Goal: Complete application form

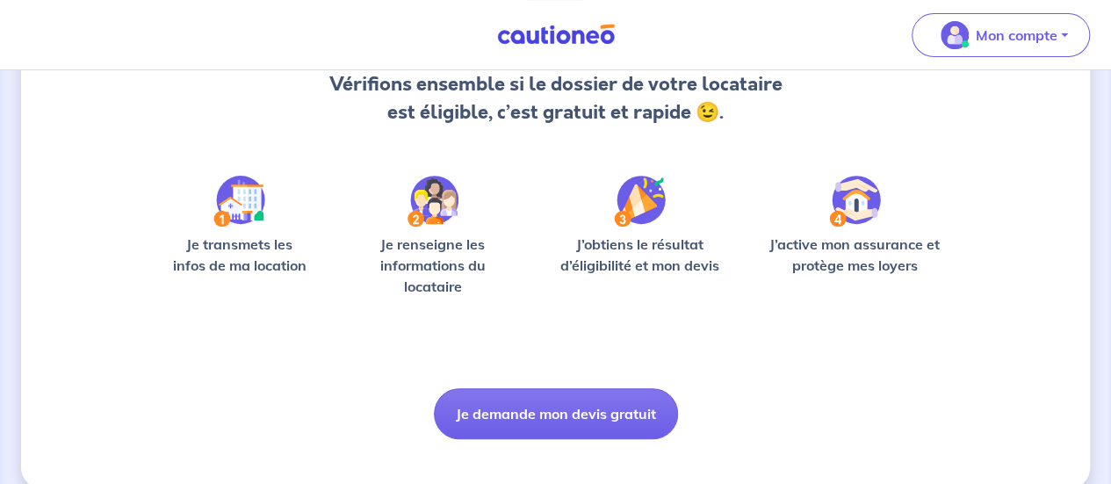
scroll to position [221, 0]
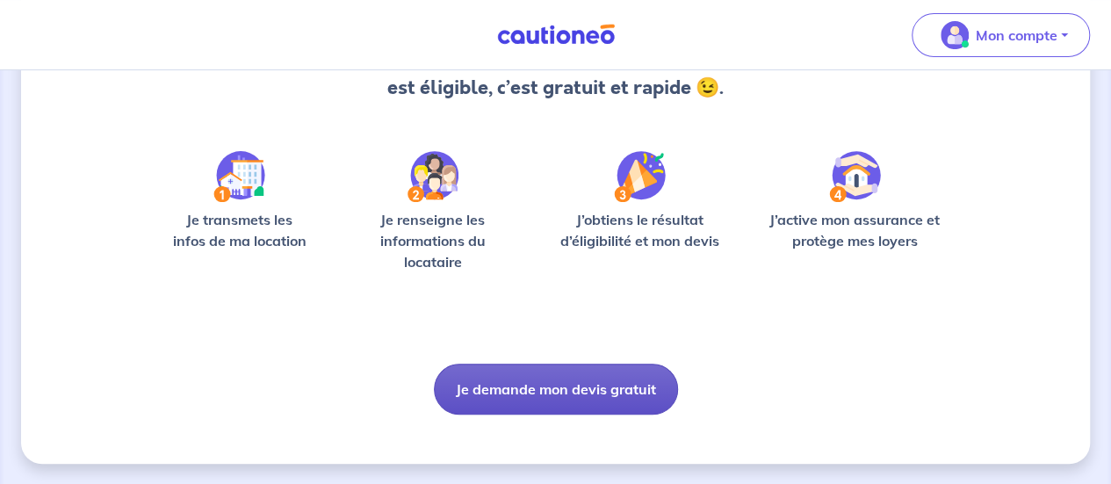
click at [566, 379] on button "Je demande mon devis gratuit" at bounding box center [556, 389] width 244 height 51
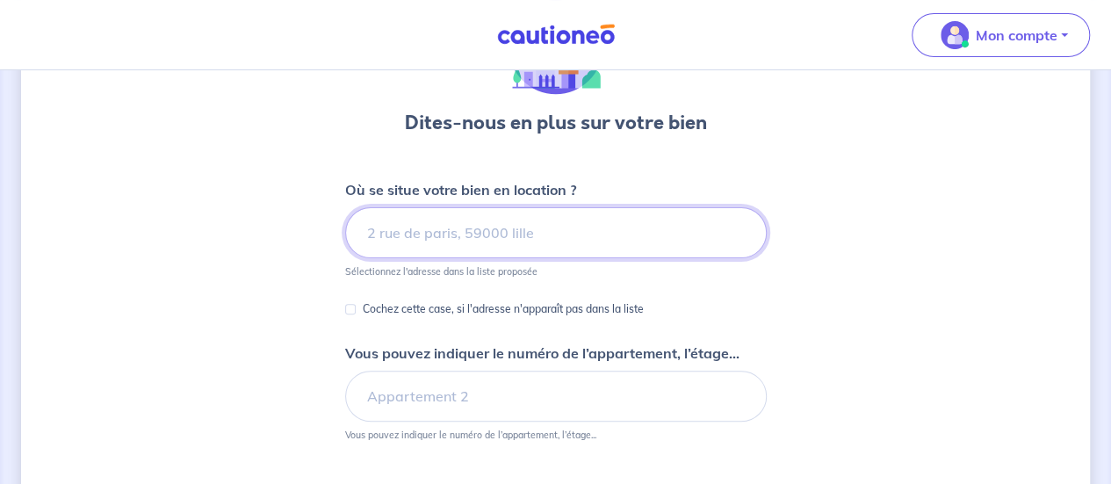
scroll to position [135, 0]
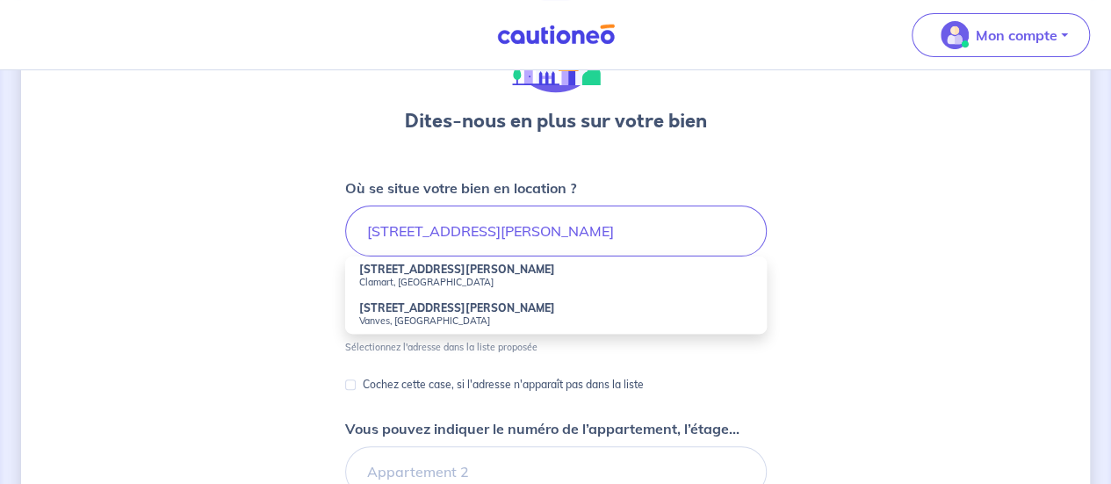
click at [437, 276] on small "Clamart, [GEOGRAPHIC_DATA]" at bounding box center [556, 282] width 394 height 12
type input "[STREET_ADDRESS][PERSON_NAME]"
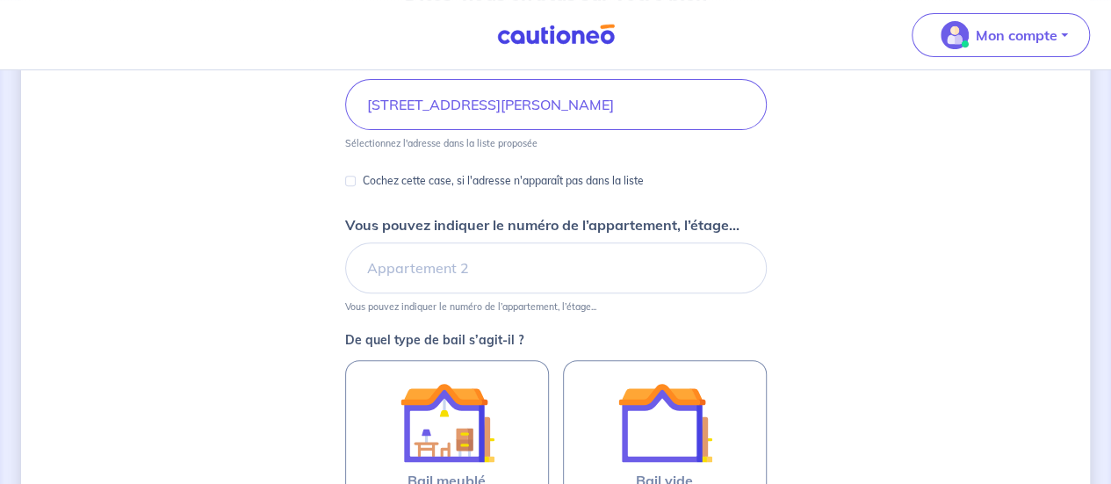
scroll to position [263, 0]
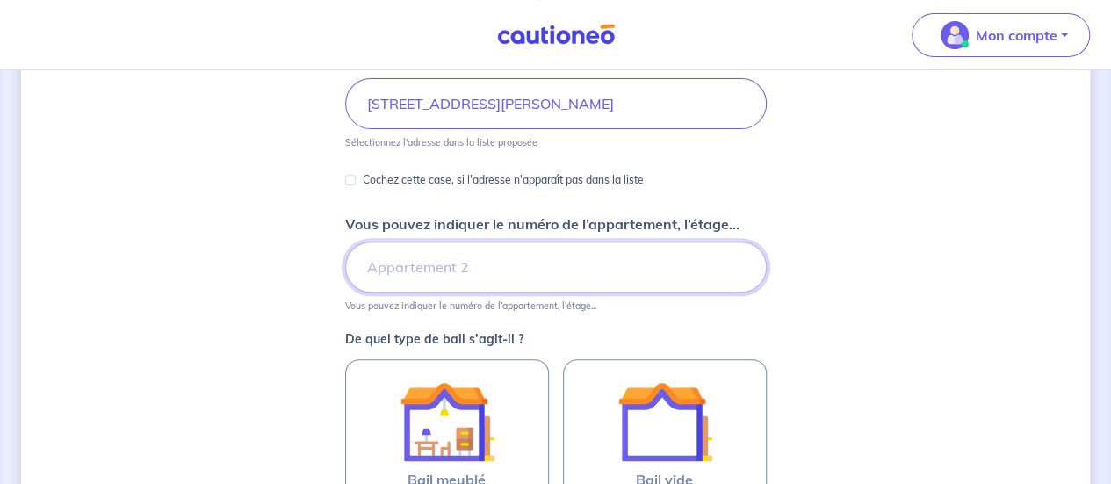
click at [469, 273] on input "Vous pouvez indiquer le numéro de l’appartement, l’étage..." at bounding box center [556, 267] width 422 height 51
type input "étage 2"
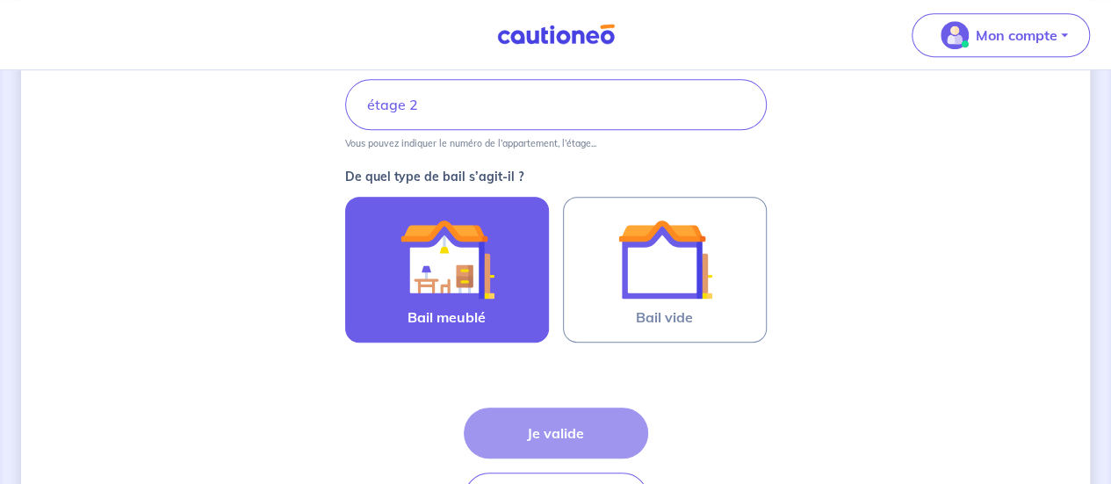
click at [422, 281] on img at bounding box center [447, 259] width 95 height 95
click at [0, 0] on input "Bail meublé" at bounding box center [0, 0] width 0 height 0
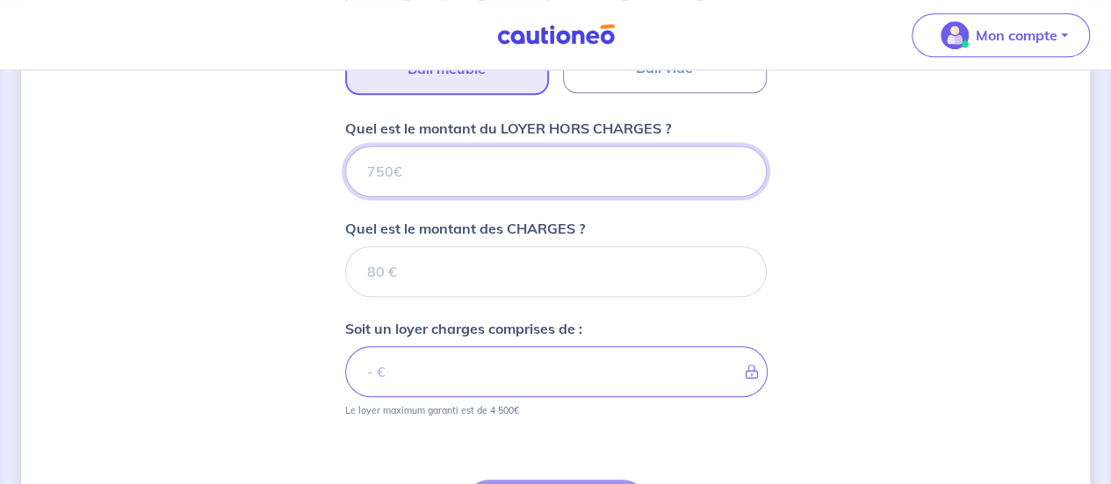
scroll to position [671, 0]
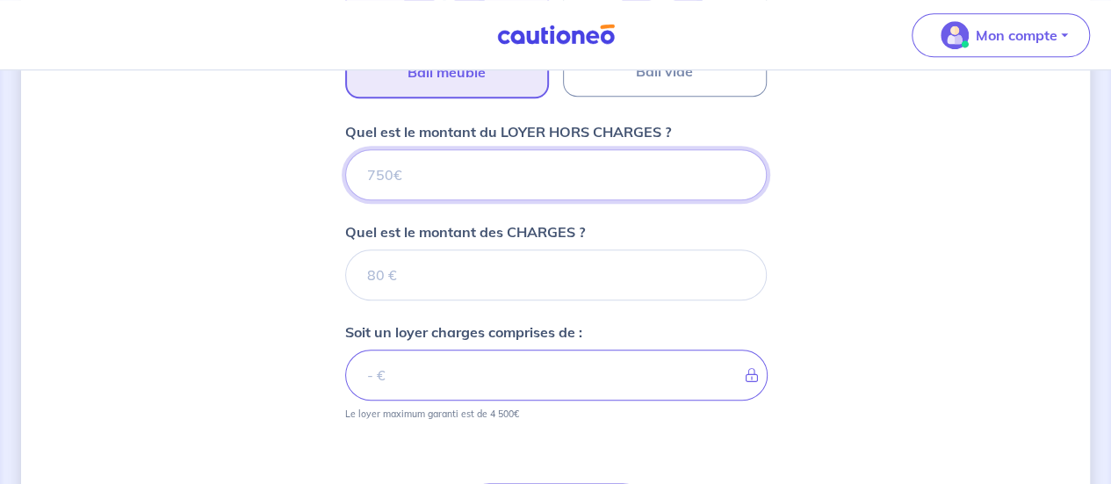
click at [417, 175] on input "Quel est le montant du LOYER HORS CHARGES ?" at bounding box center [556, 174] width 422 height 51
type input "105"
type input "1050"
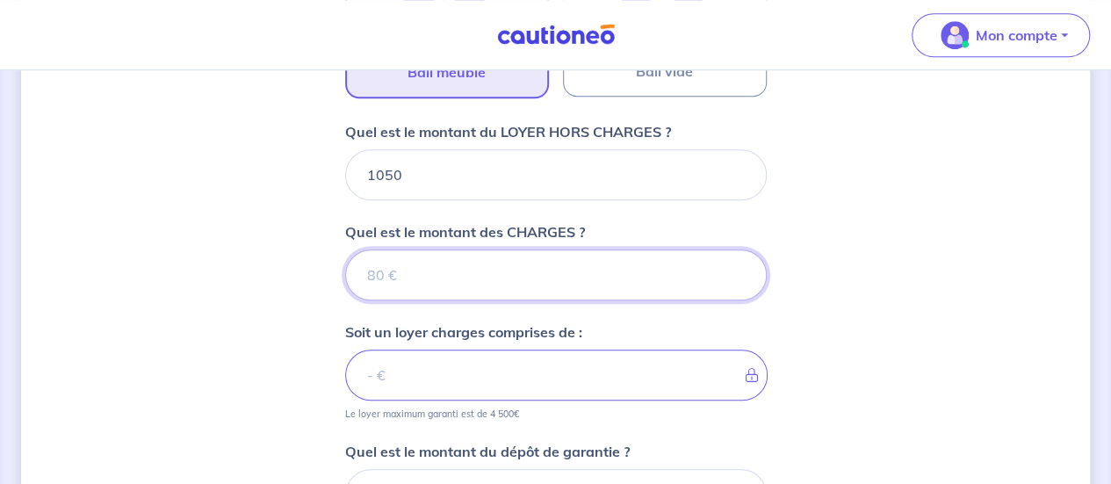
click at [430, 284] on input "Quel est le montant des CHARGES ?" at bounding box center [556, 274] width 422 height 51
type input "100"
type input "1150"
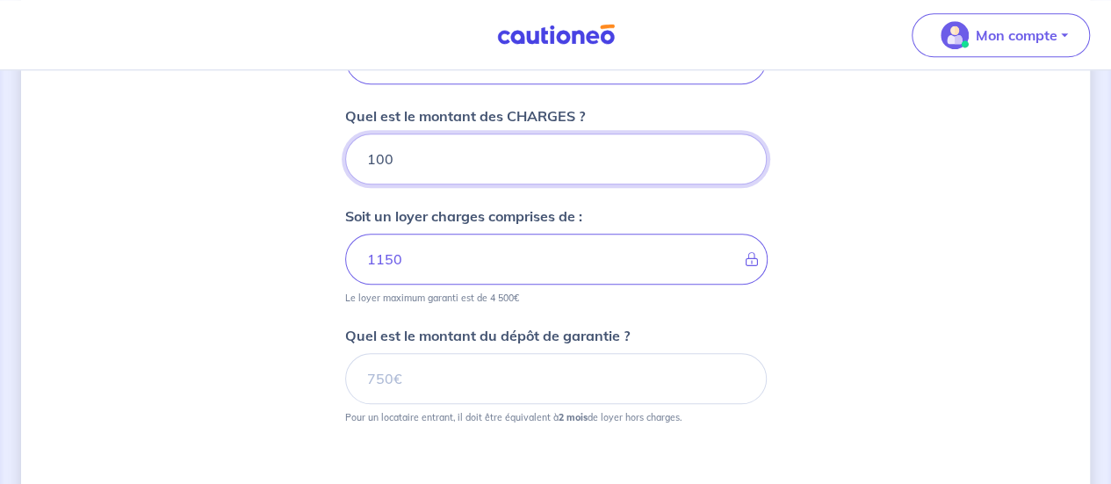
scroll to position [792, 0]
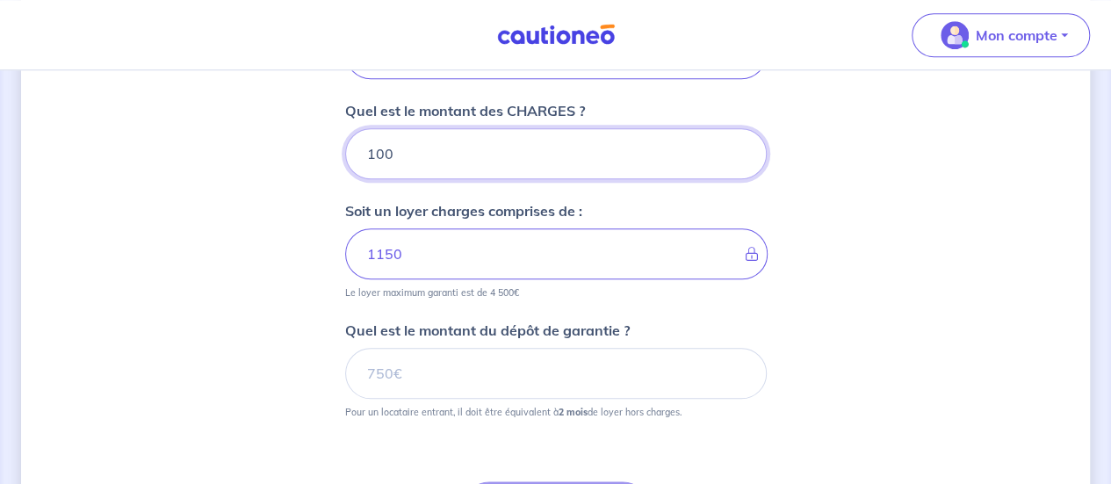
type input "100"
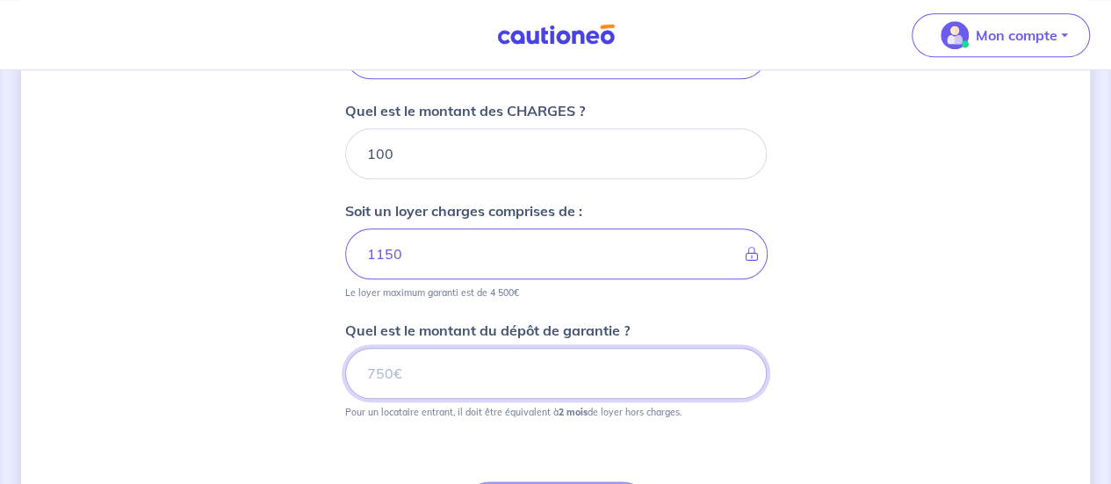
click at [416, 358] on input "Quel est le montant du dépôt de garantie ?" at bounding box center [556, 373] width 422 height 51
type input "2100"
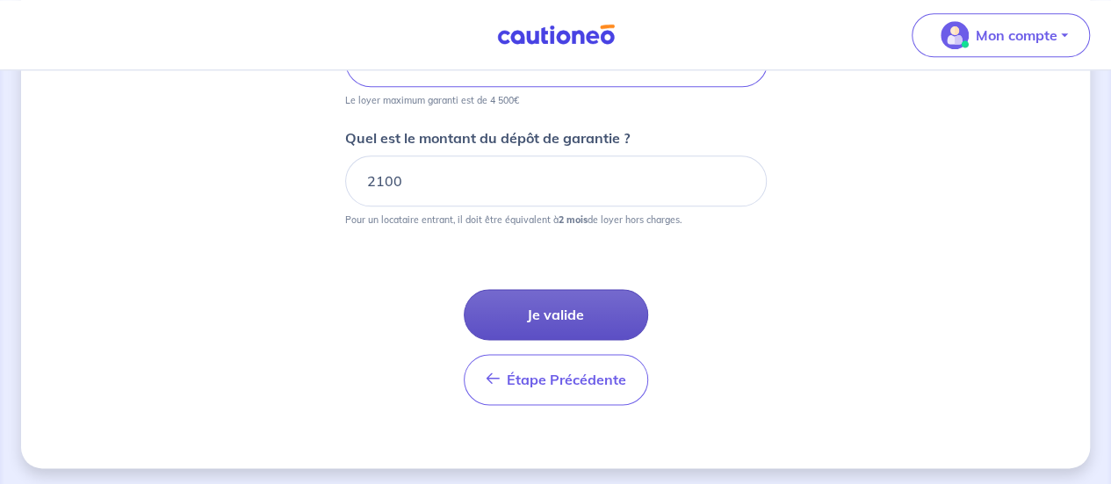
click at [520, 312] on button "Je valide" at bounding box center [556, 314] width 184 height 51
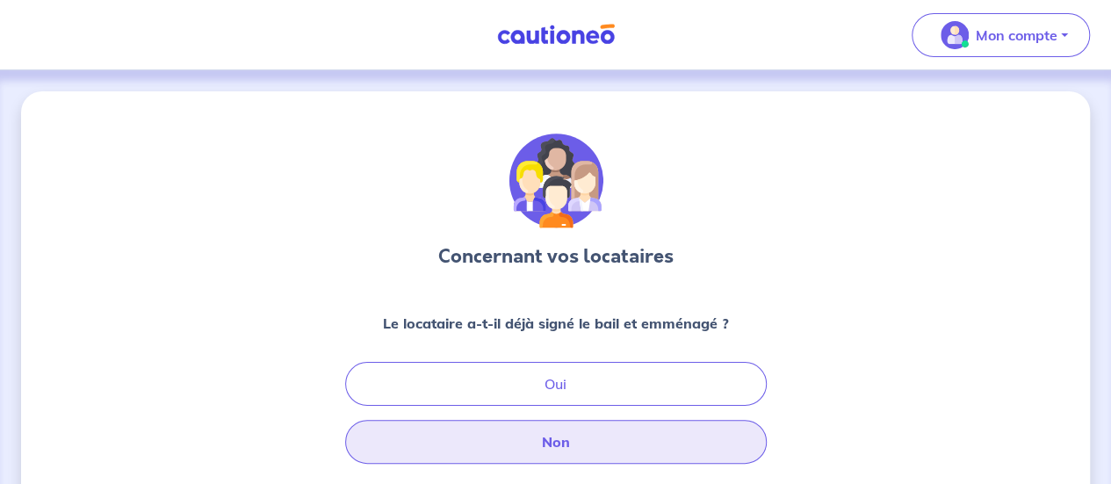
click at [618, 438] on button "Non" at bounding box center [556, 442] width 422 height 44
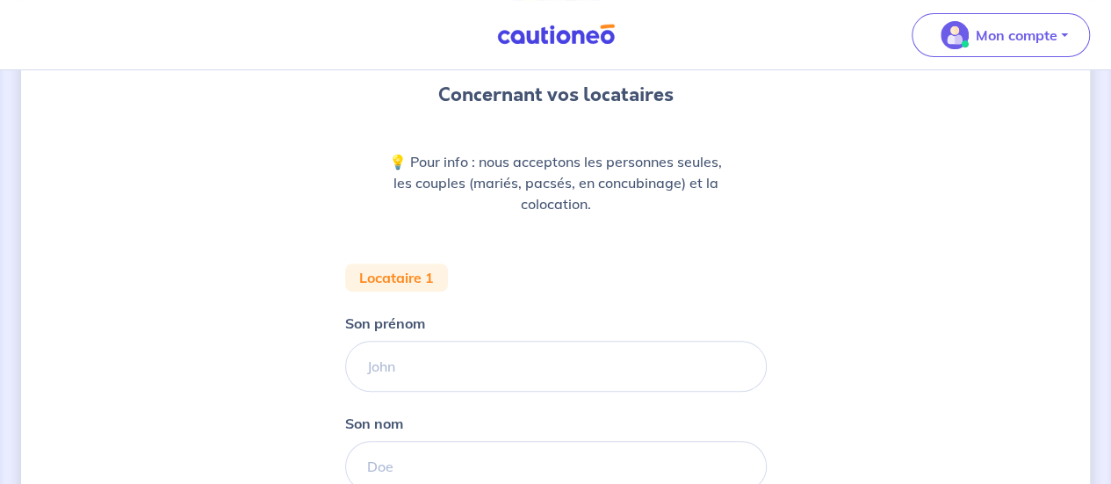
scroll to position [211, 0]
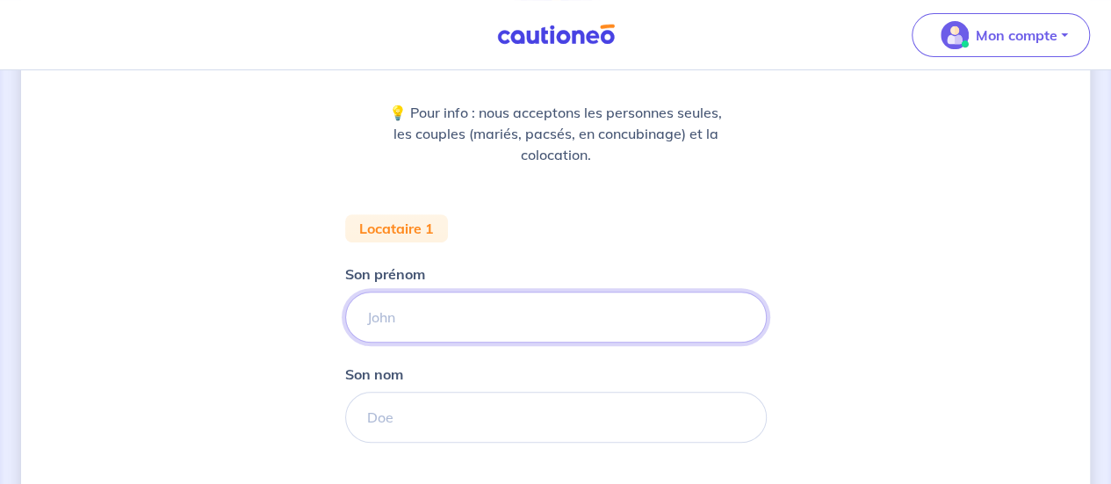
click at [470, 324] on input "Son prénom" at bounding box center [556, 317] width 422 height 51
